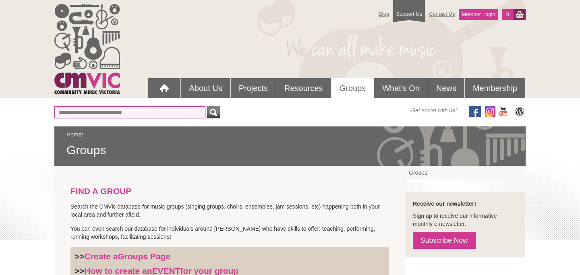
click at [124, 108] on input "Or find a Group by Keywords" at bounding box center [129, 112] width 151 height 12
type input "**********"
click at [207, 106] on button "submit" at bounding box center [213, 112] width 13 height 12
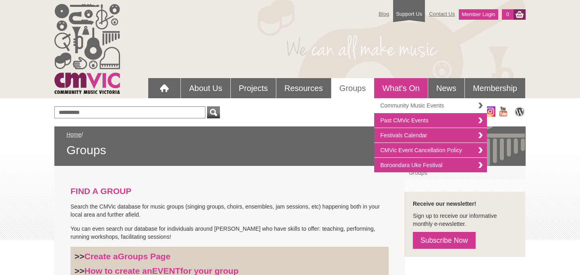
click at [387, 100] on link "Community Music Events" at bounding box center [430, 105] width 113 height 15
